Goal: Transaction & Acquisition: Purchase product/service

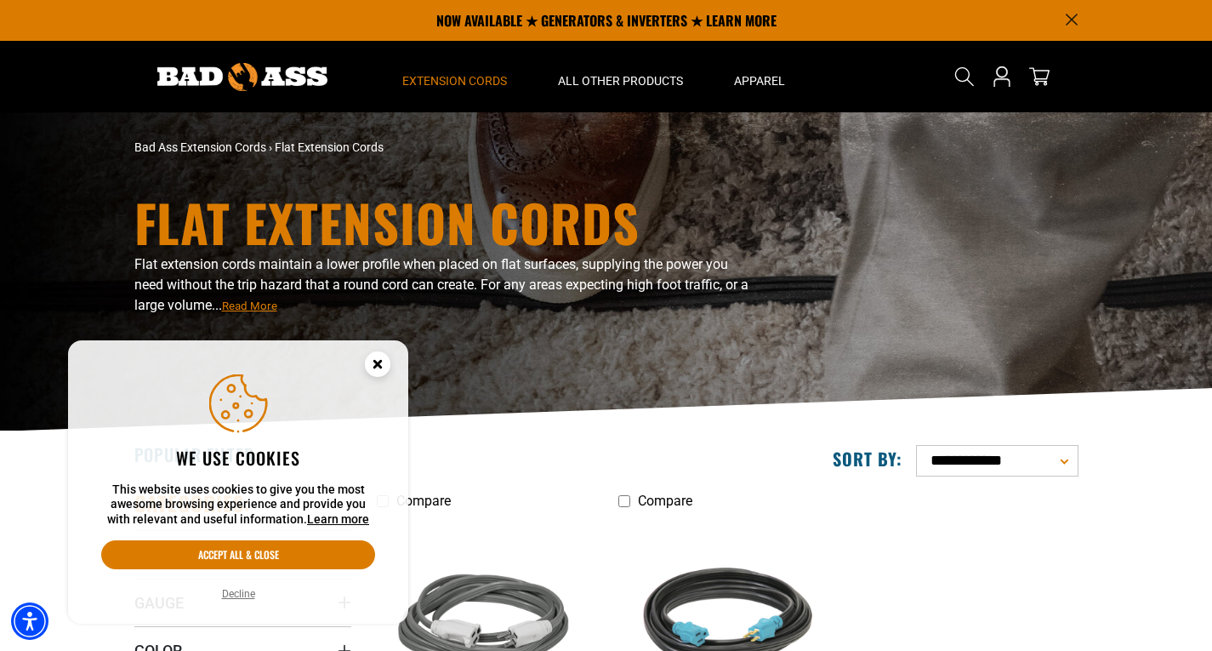
click at [380, 358] on circle "Cookie Consent" at bounding box center [378, 364] width 26 height 26
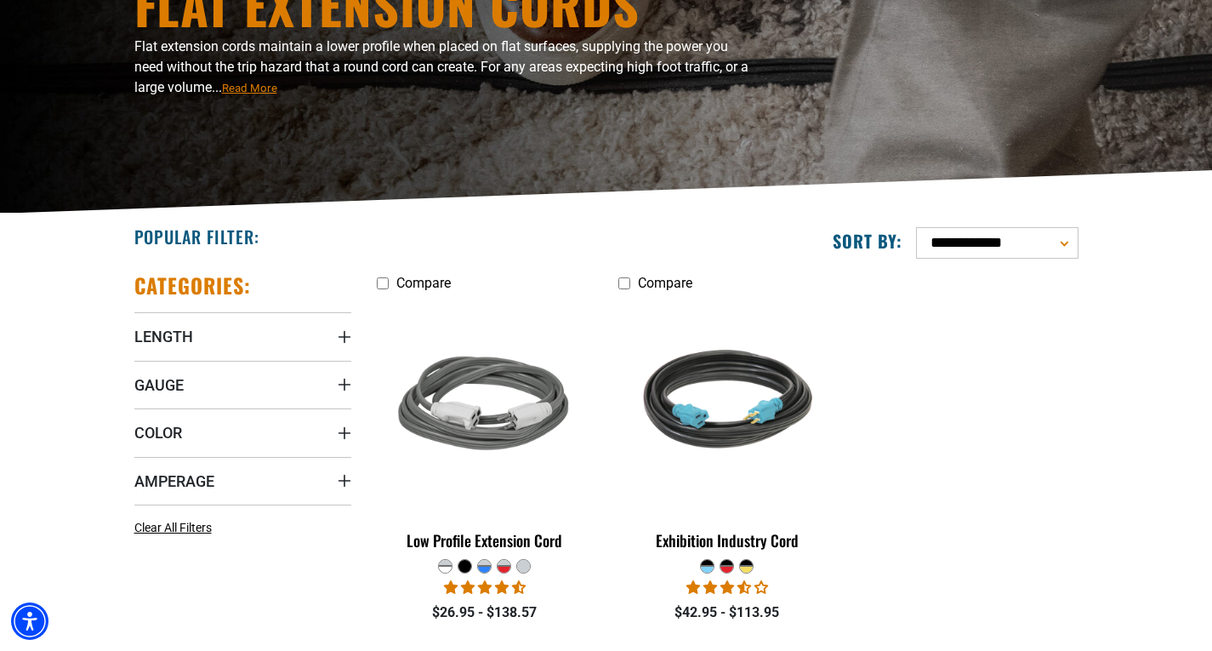
scroll to position [219, 0]
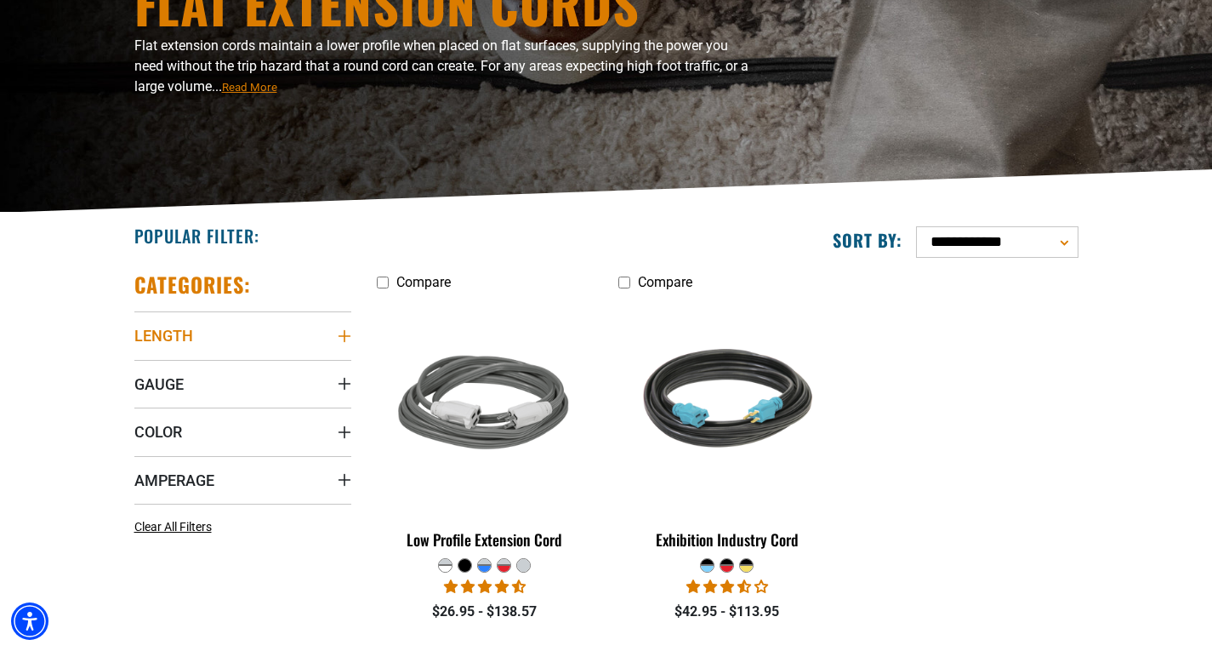
click at [165, 335] on span "Length" at bounding box center [163, 336] width 59 height 20
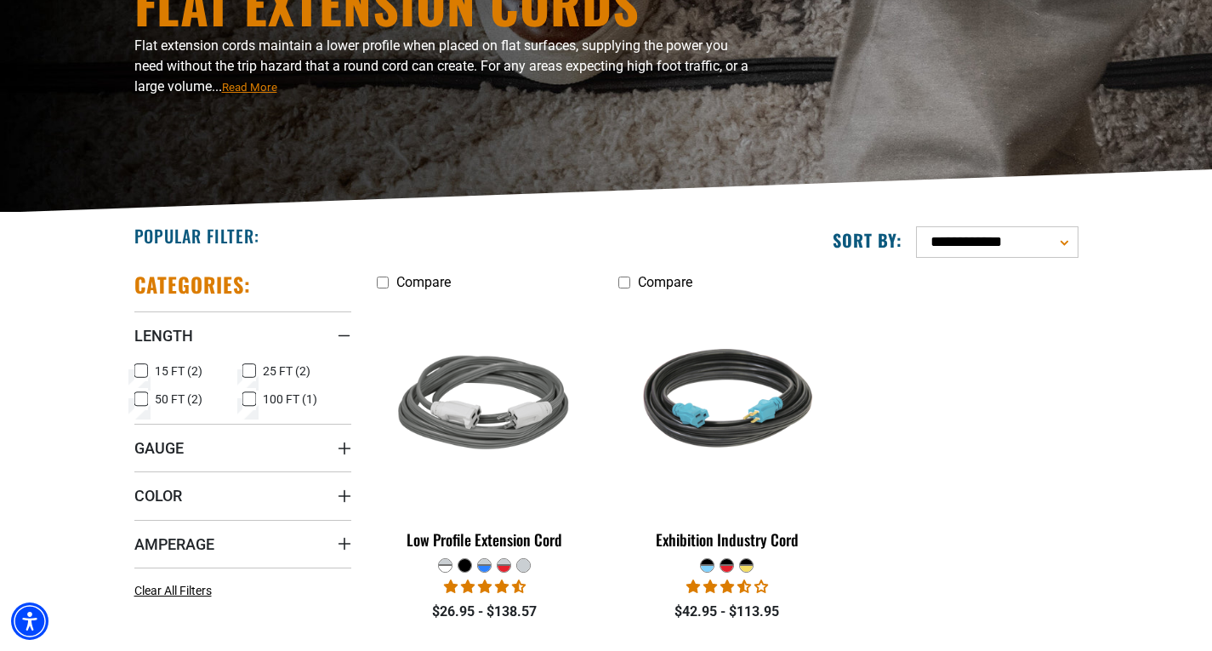
click at [140, 366] on icon at bounding box center [141, 371] width 14 height 22
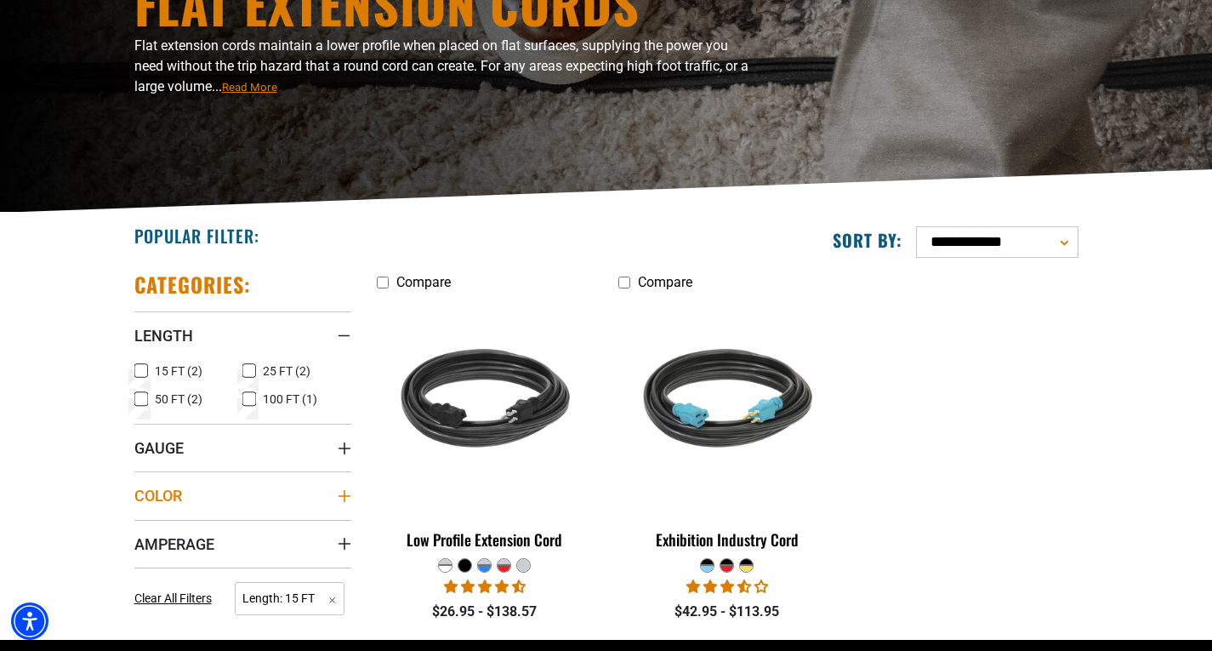
click at [167, 498] on span "Color" at bounding box center [158, 496] width 48 height 20
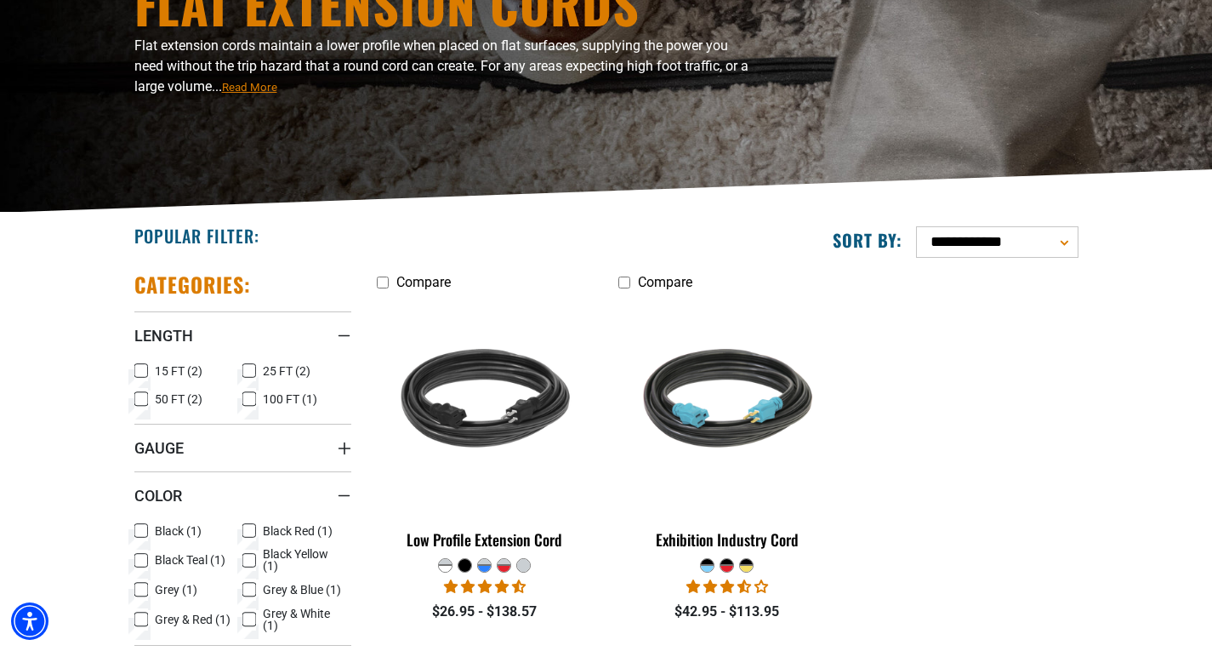
click at [523, 565] on div at bounding box center [523, 565] width 13 height 13
click at [139, 585] on icon at bounding box center [141, 589] width 14 height 22
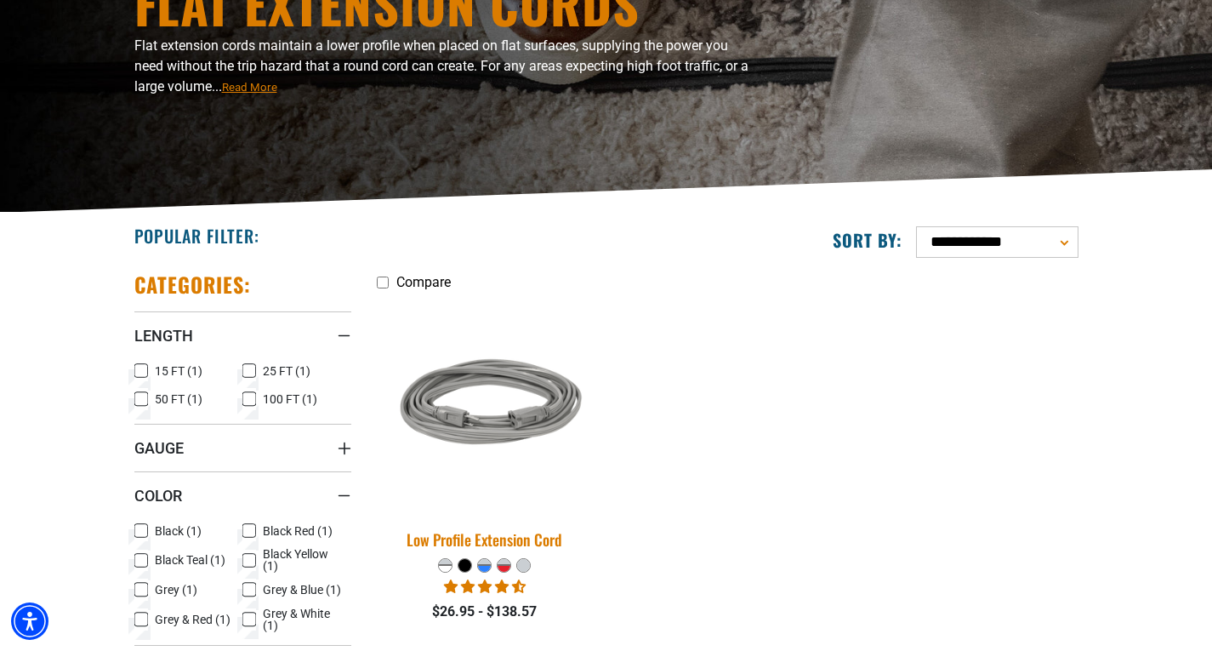
click at [497, 401] on img at bounding box center [485, 405] width 238 height 218
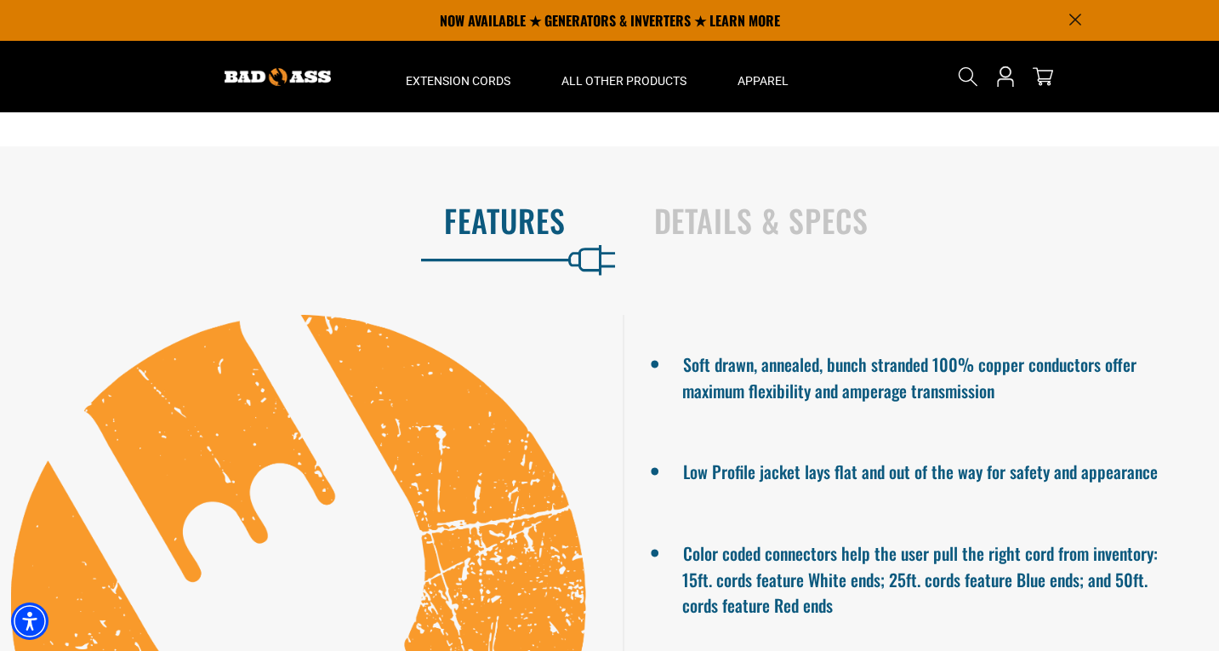
scroll to position [984, 0]
